Goal: Transaction & Acquisition: Download file/media

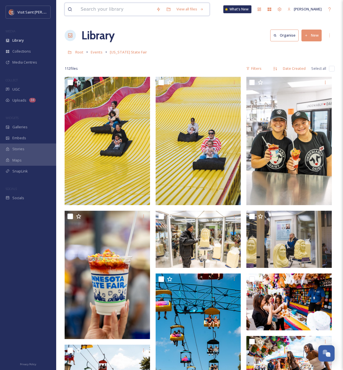
scroll to position [958, 0]
click at [91, 5] on input at bounding box center [116, 9] width 76 height 12
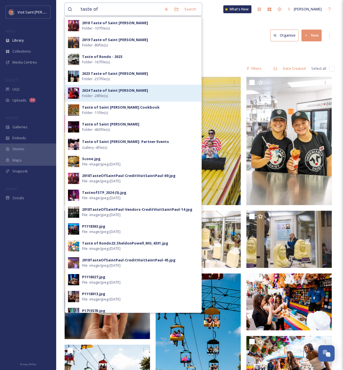
type input "taste of"
click at [113, 96] on div "2024 Taste of Saint [PERSON_NAME] - 28 file(s)" at bounding box center [140, 93] width 117 height 11
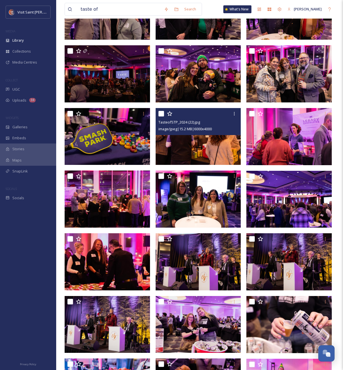
scroll to position [189, 0]
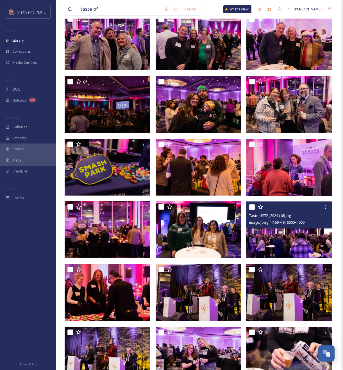
click at [294, 236] on img at bounding box center [289, 229] width 85 height 57
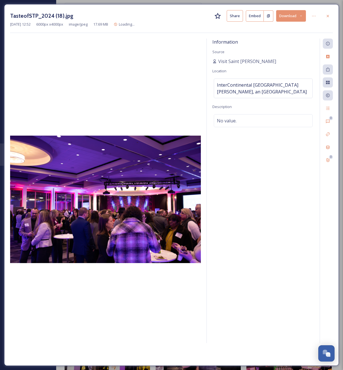
click at [294, 17] on button "Download" at bounding box center [291, 16] width 30 height 12
click at [279, 38] on span "Download Large (2000 x 1333)" at bounding box center [274, 39] width 49 height 5
